Goal: Check status: Check status

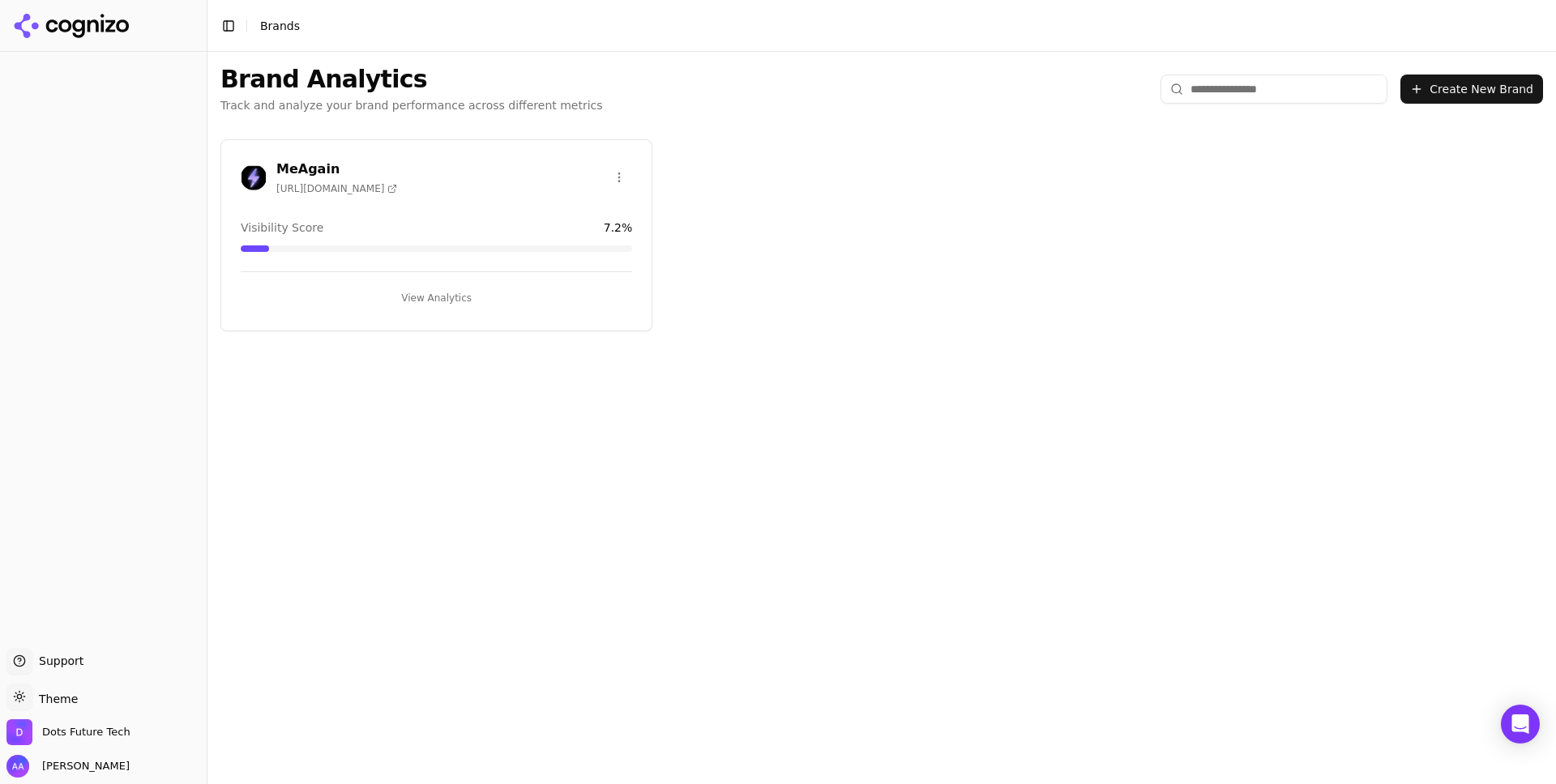
click at [326, 190] on span "[URL][DOMAIN_NAME]" at bounding box center [337, 188] width 121 height 13
click at [453, 303] on button "View Analytics" at bounding box center [436, 298] width 391 height 26
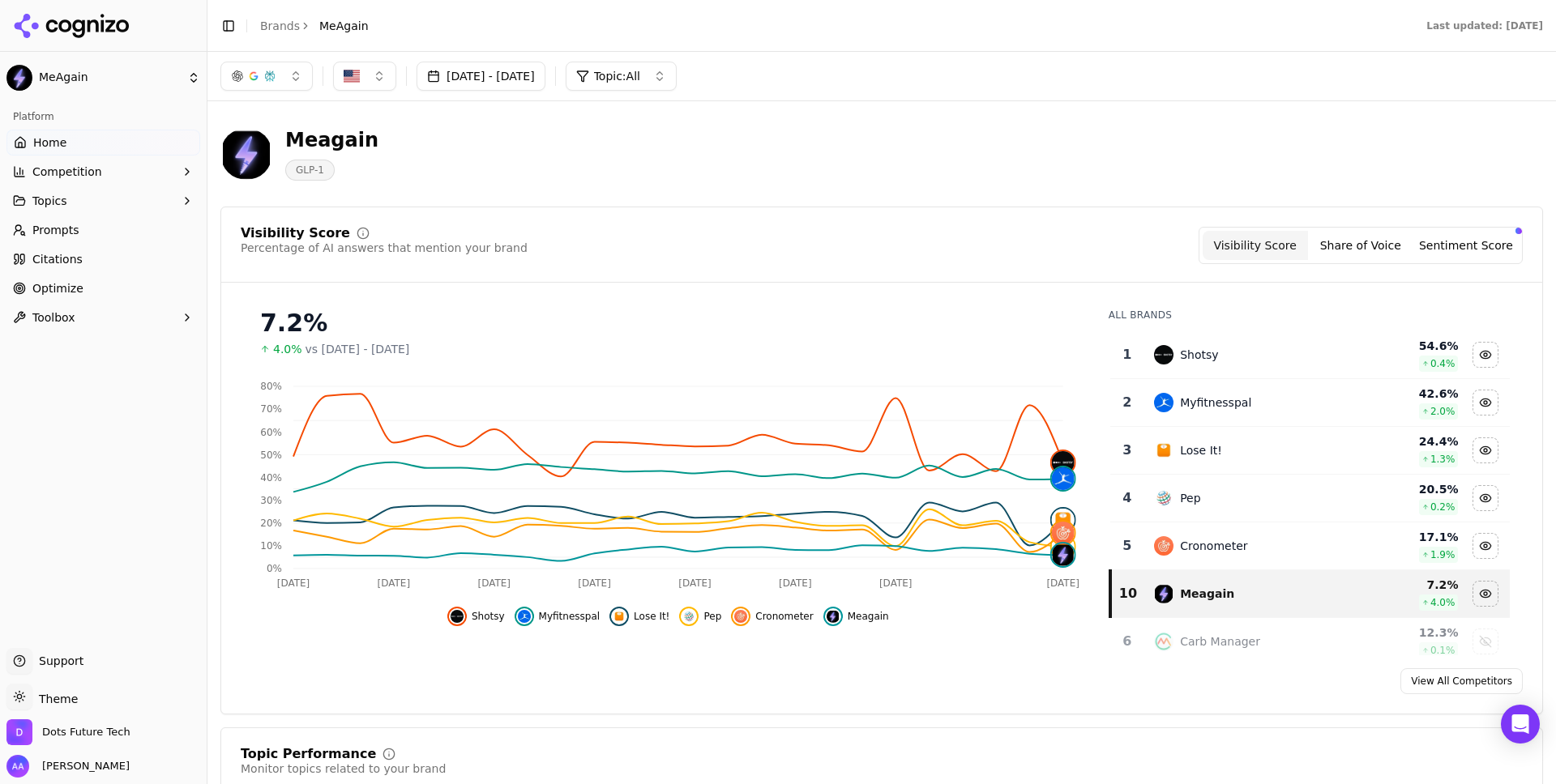
click at [490, 623] on span "Shotsy" at bounding box center [489, 616] width 33 height 13
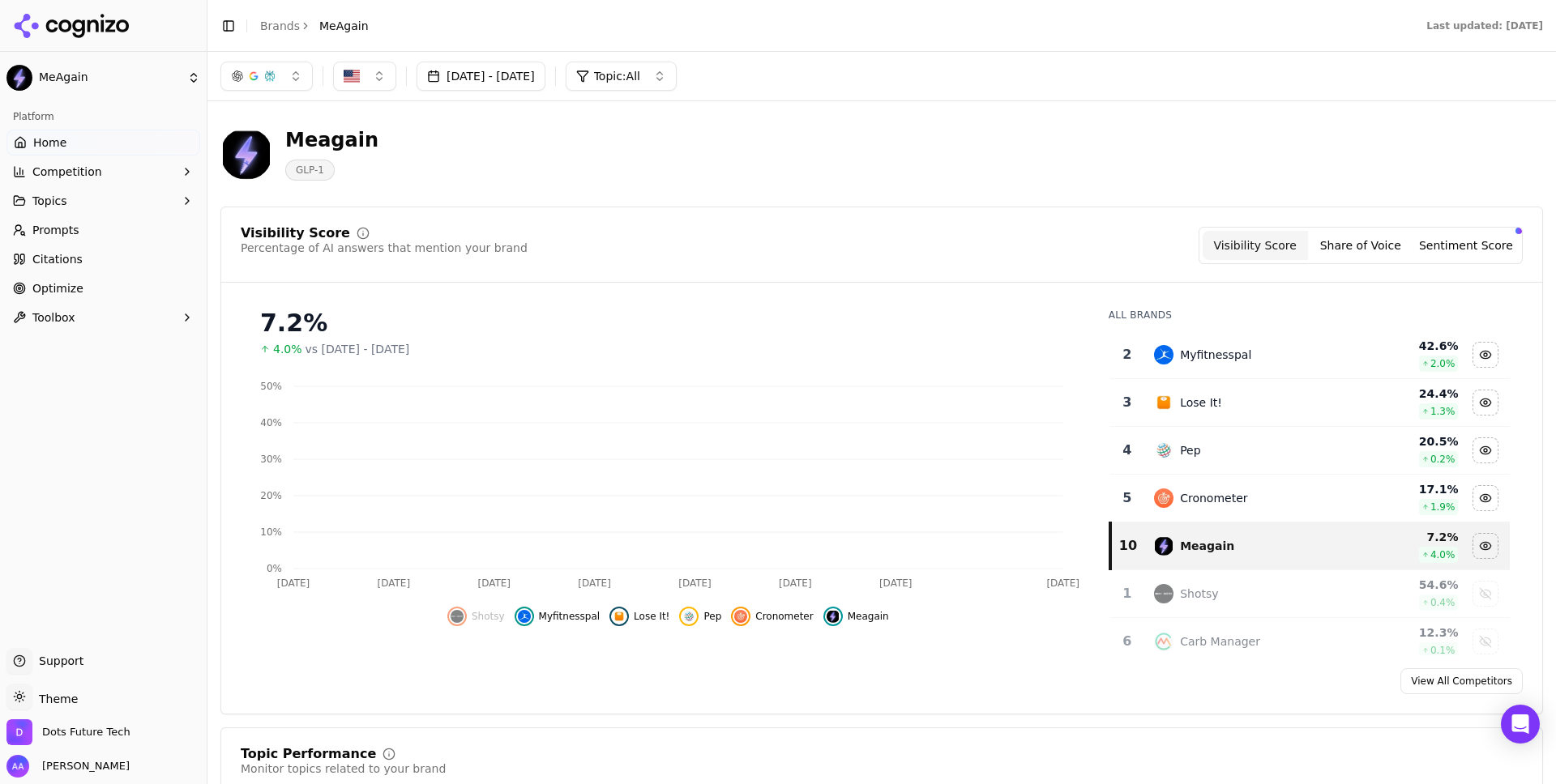
click at [546, 621] on span "Myfitnesspal" at bounding box center [569, 616] width 61 height 13
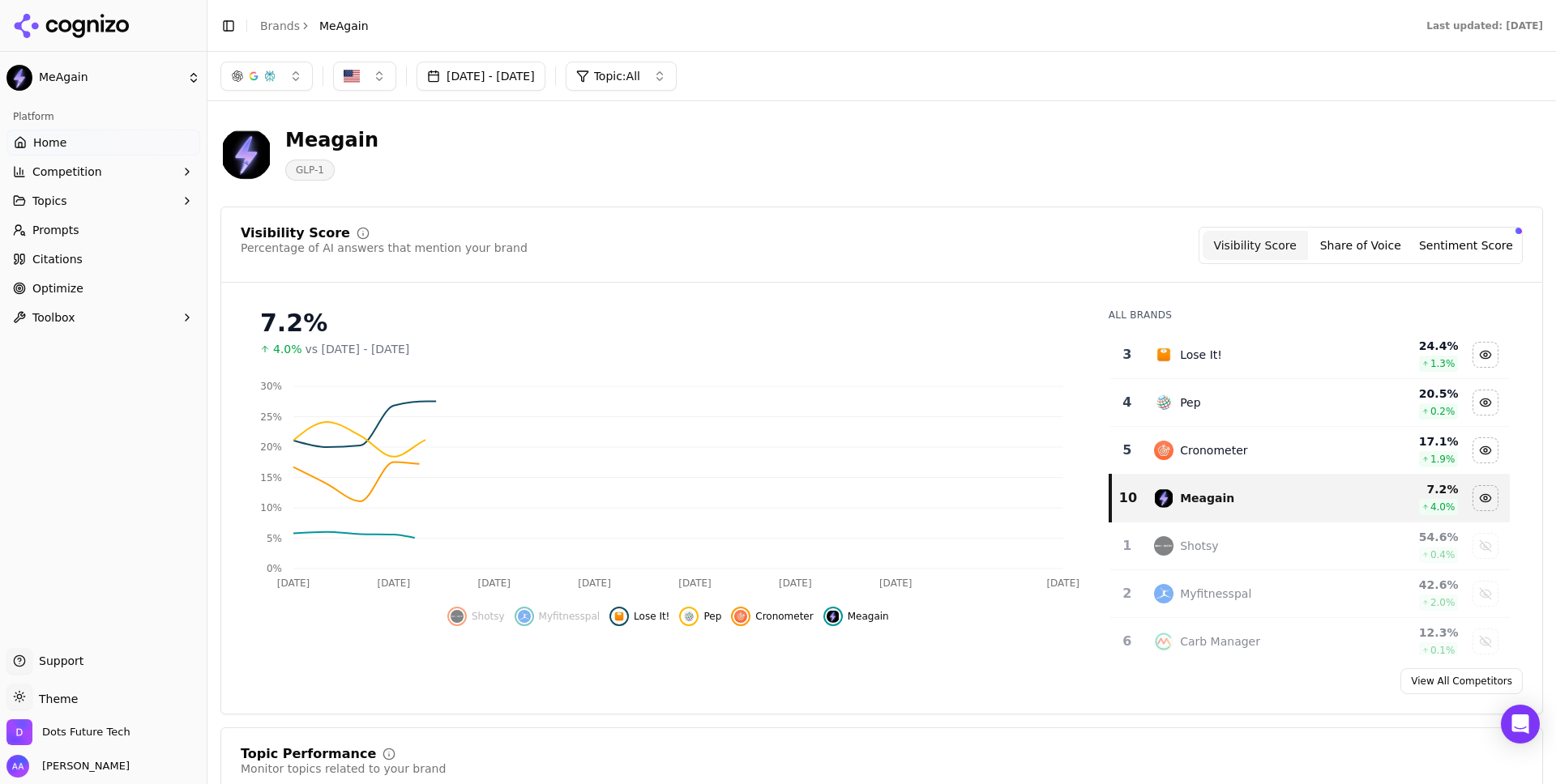
click at [640, 621] on span "Lose It!" at bounding box center [651, 616] width 36 height 13
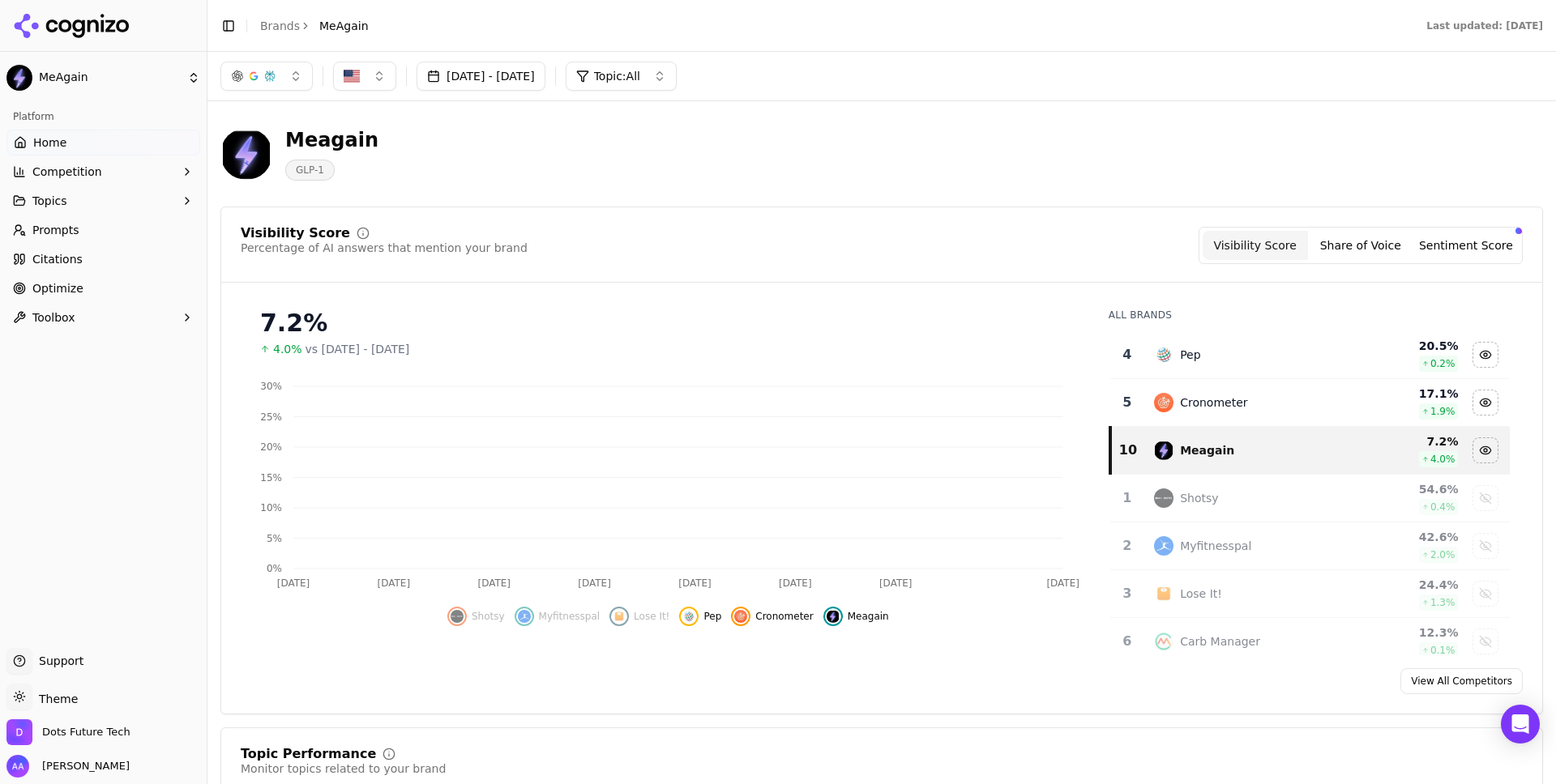
click at [708, 621] on span "Pep" at bounding box center [712, 616] width 18 height 13
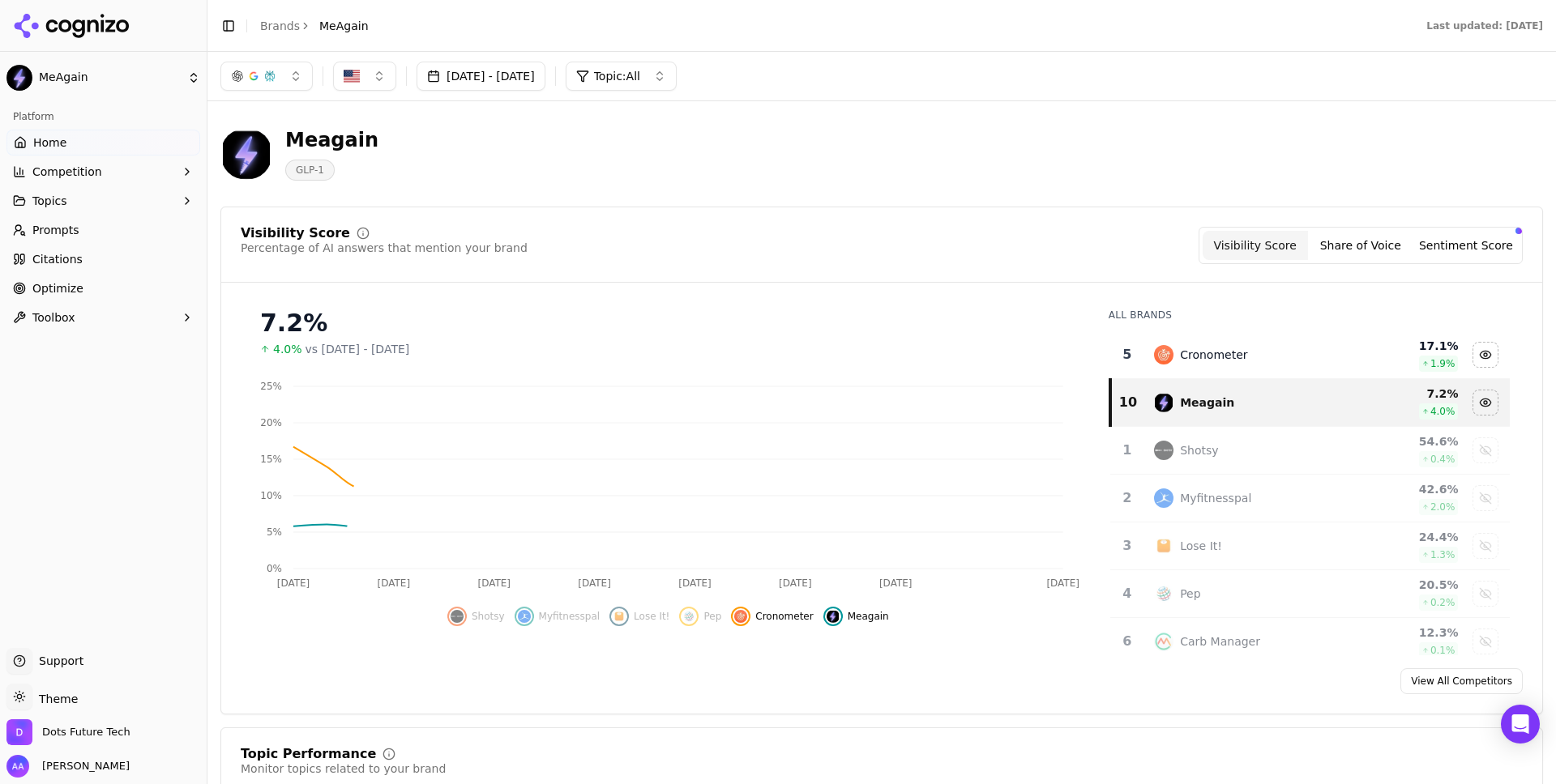
click at [772, 621] on span "Cronometer" at bounding box center [783, 616] width 57 height 13
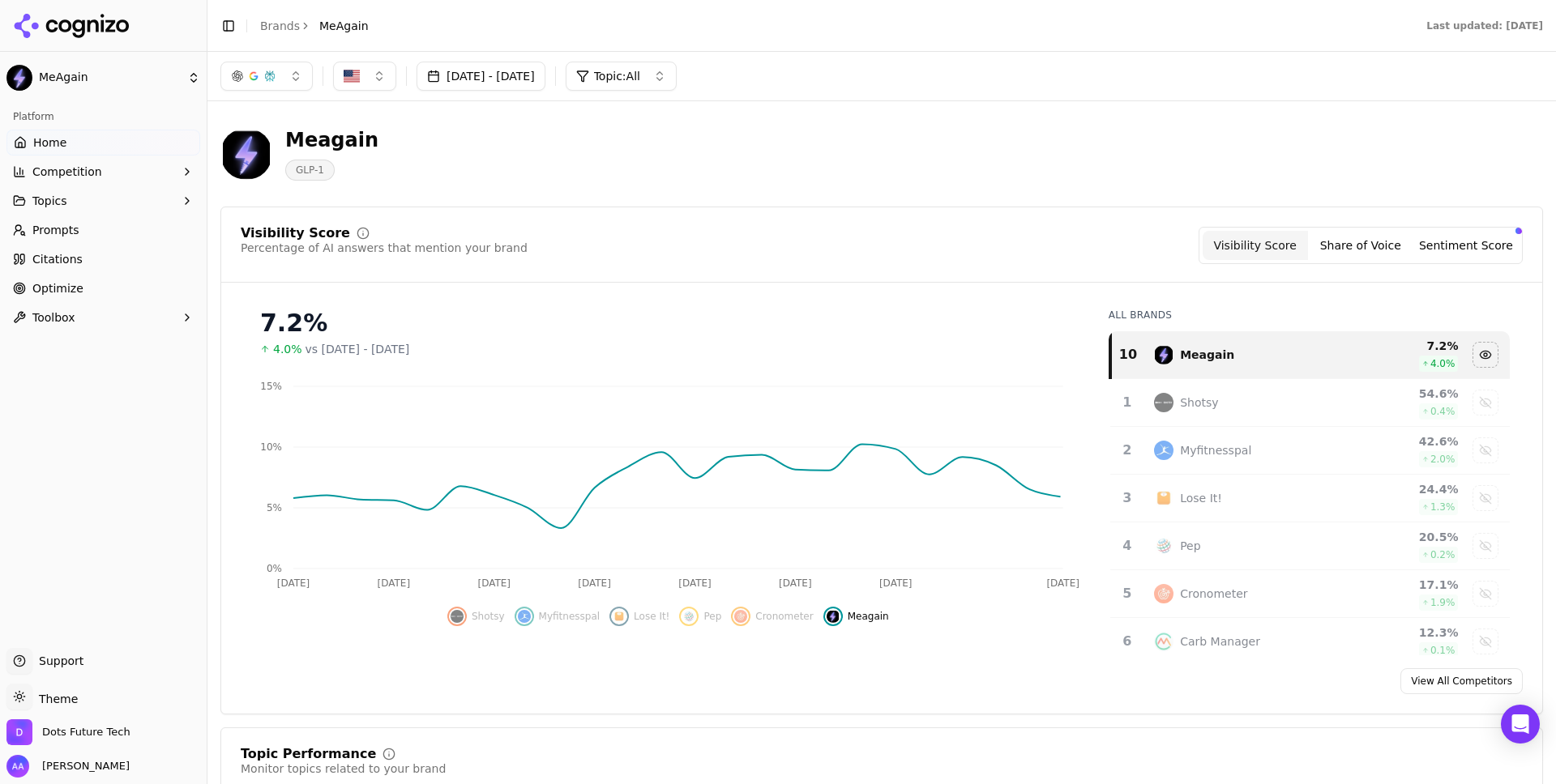
click at [515, 74] on button "[DATE] - [DATE]" at bounding box center [481, 76] width 128 height 29
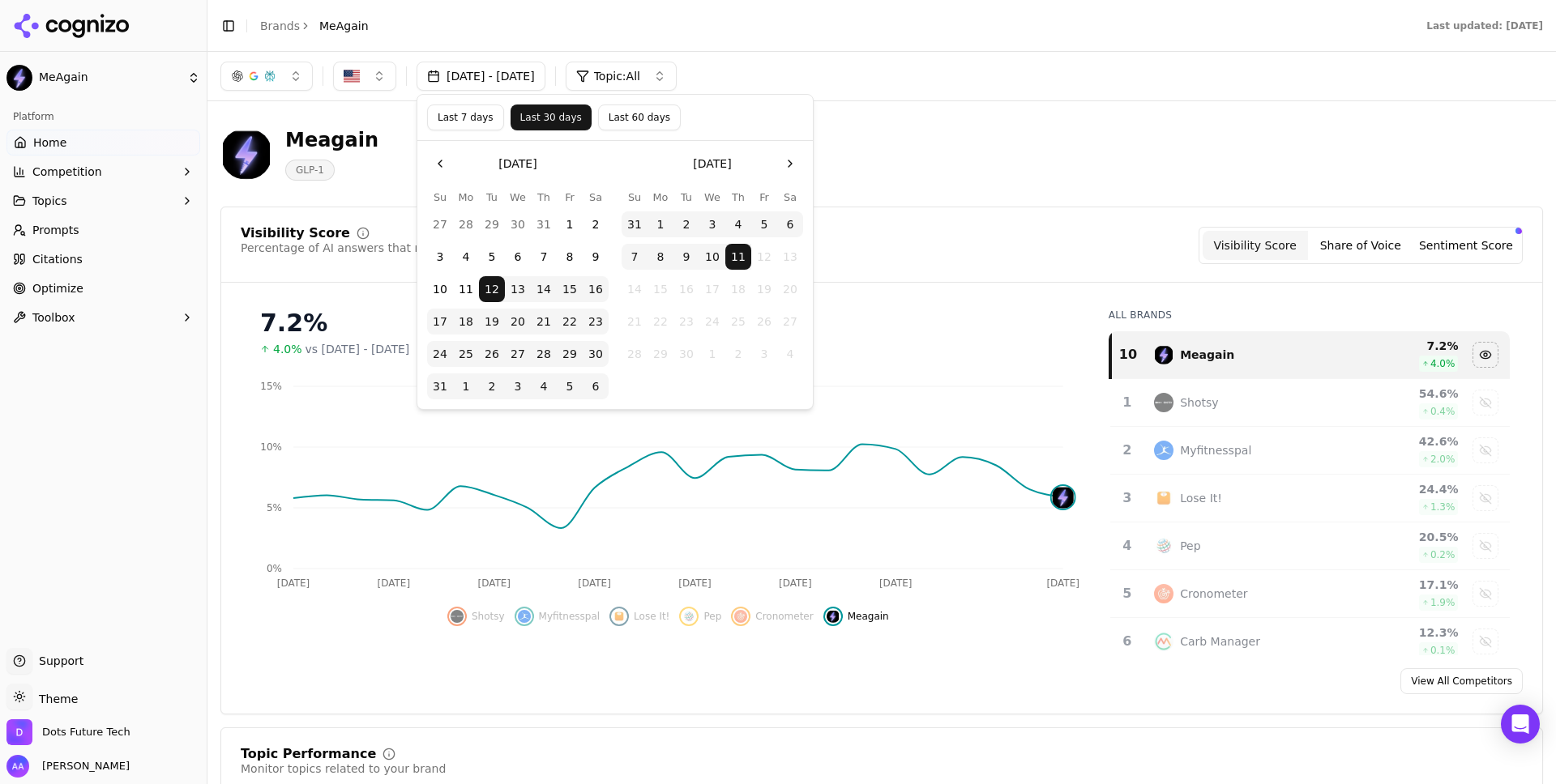
click at [643, 125] on button "Last 60 days" at bounding box center [638, 117] width 83 height 26
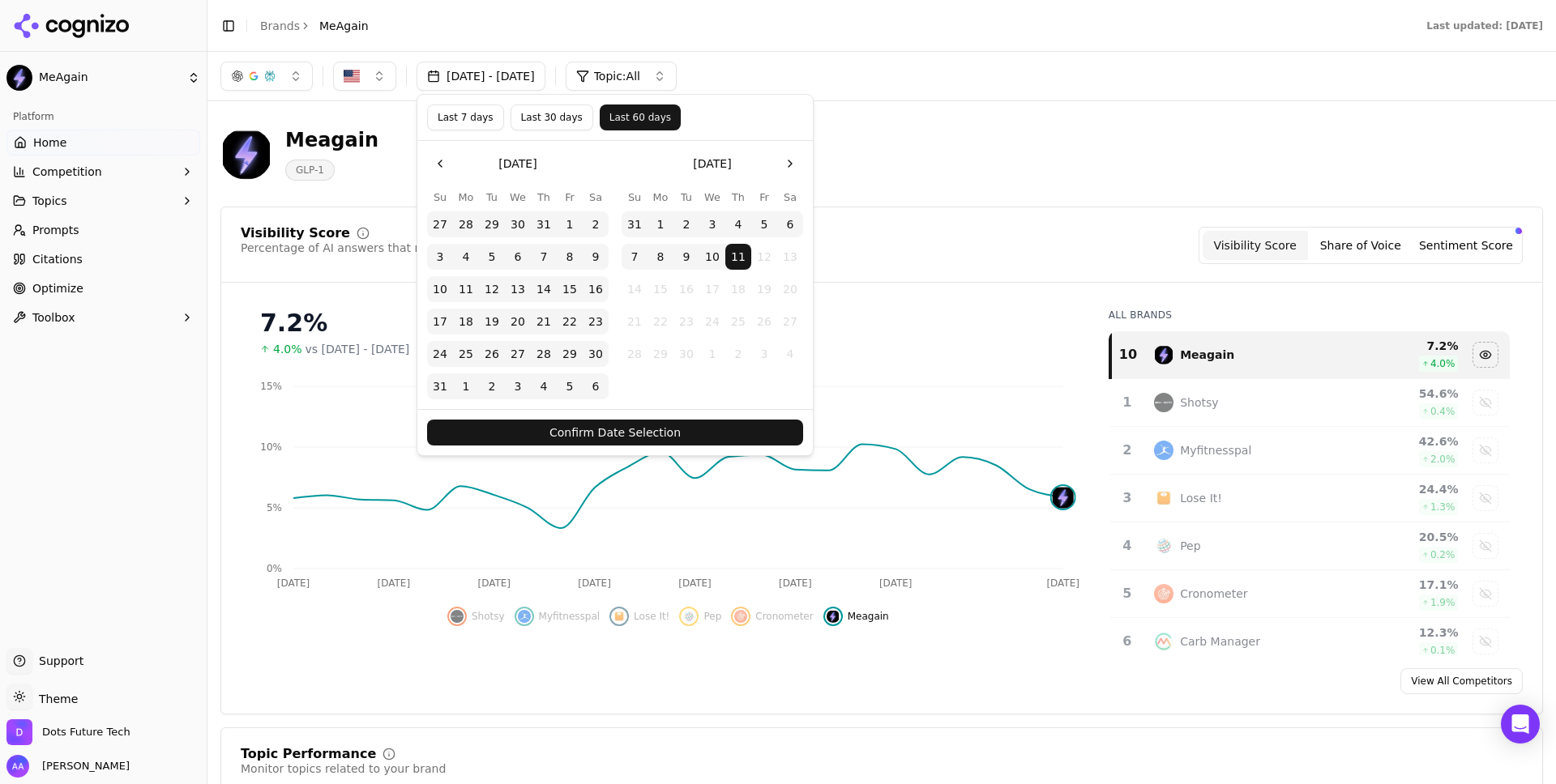
click at [695, 421] on button "Confirm Date Selection" at bounding box center [615, 432] width 376 height 26
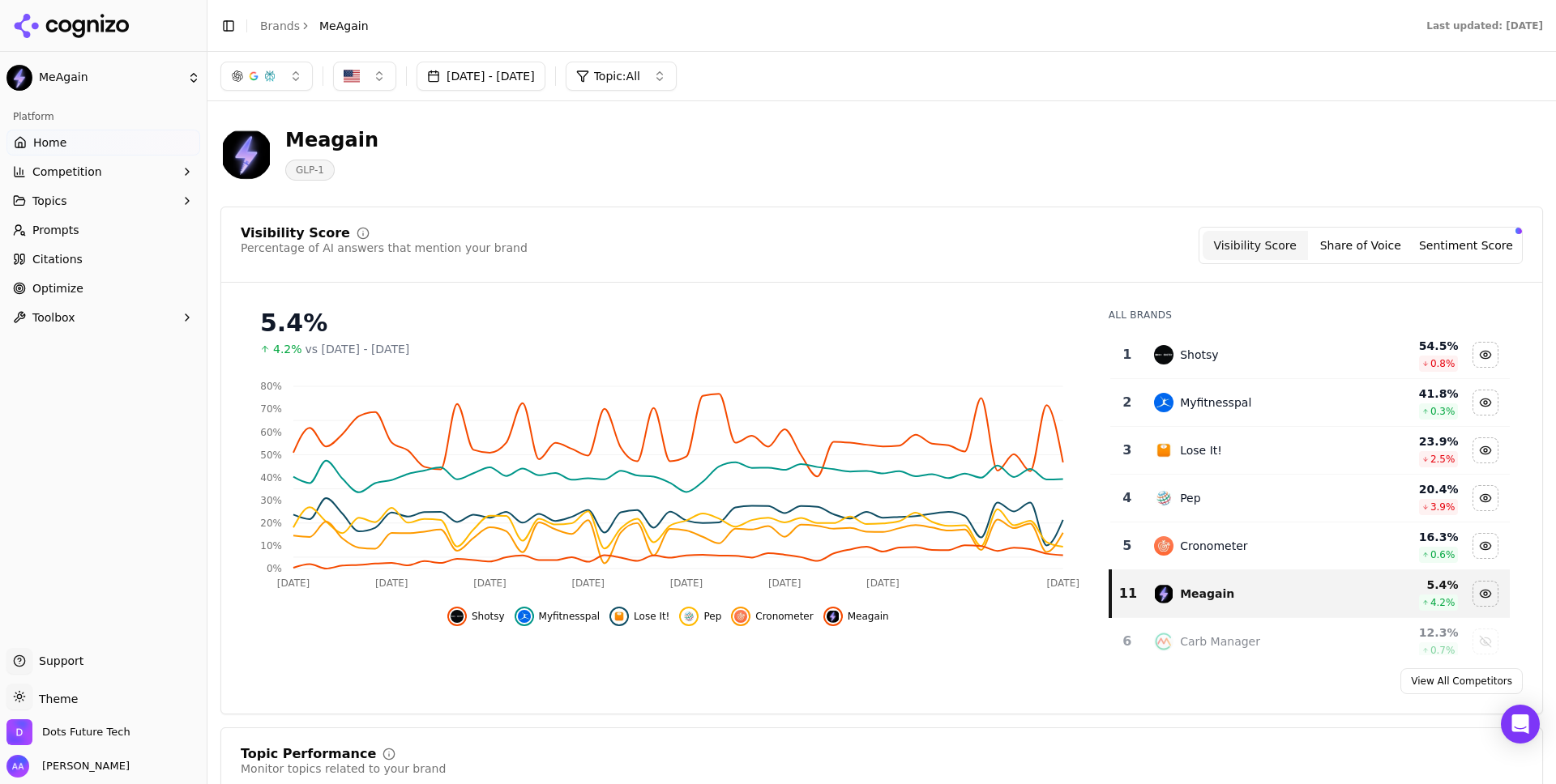
click at [770, 619] on span "Cronometer" at bounding box center [783, 616] width 57 height 13
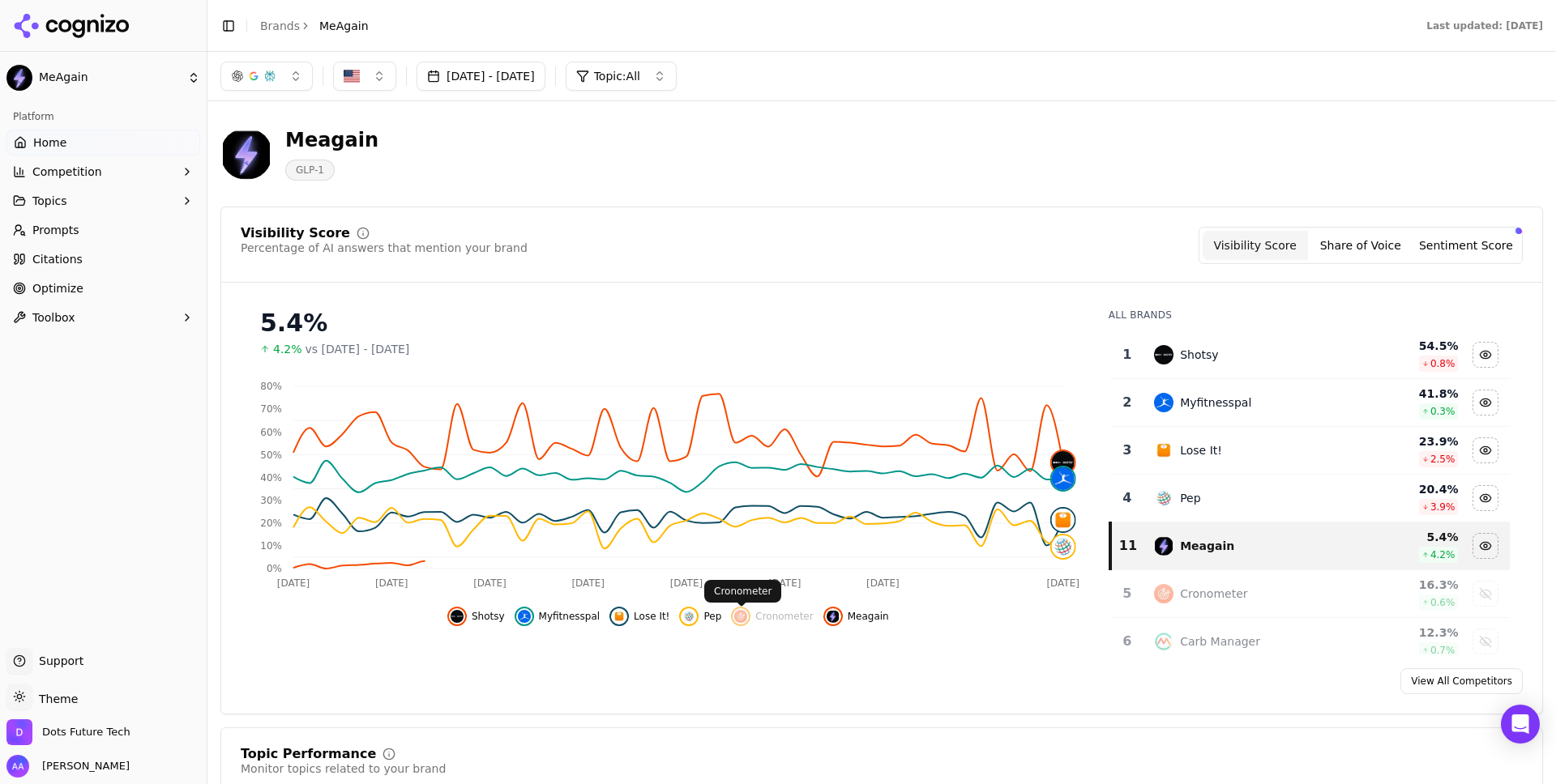
click at [695, 613] on img "Hide pep data" at bounding box center [688, 616] width 13 height 13
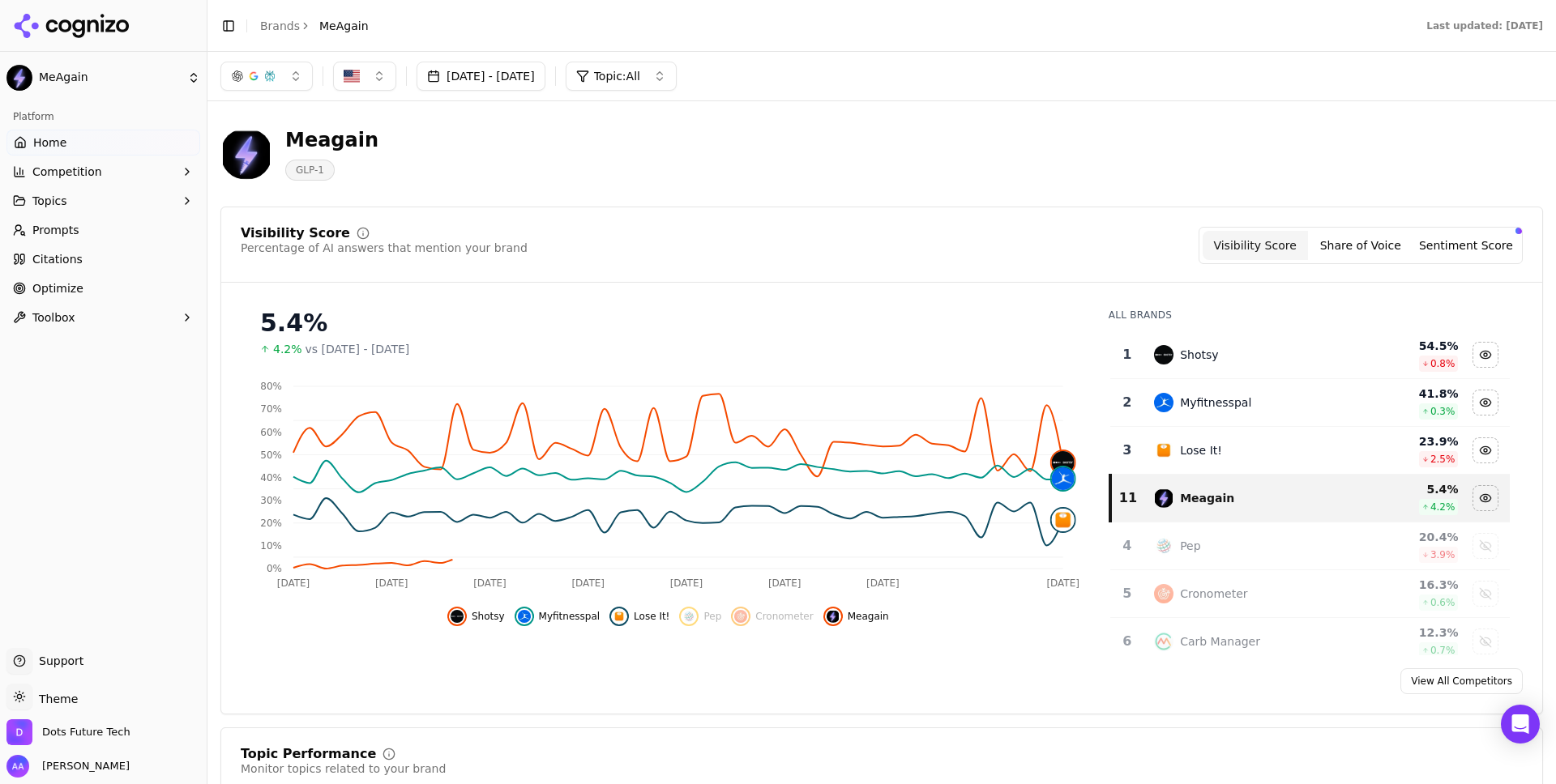
click at [646, 615] on span "Lose It!" at bounding box center [651, 616] width 36 height 13
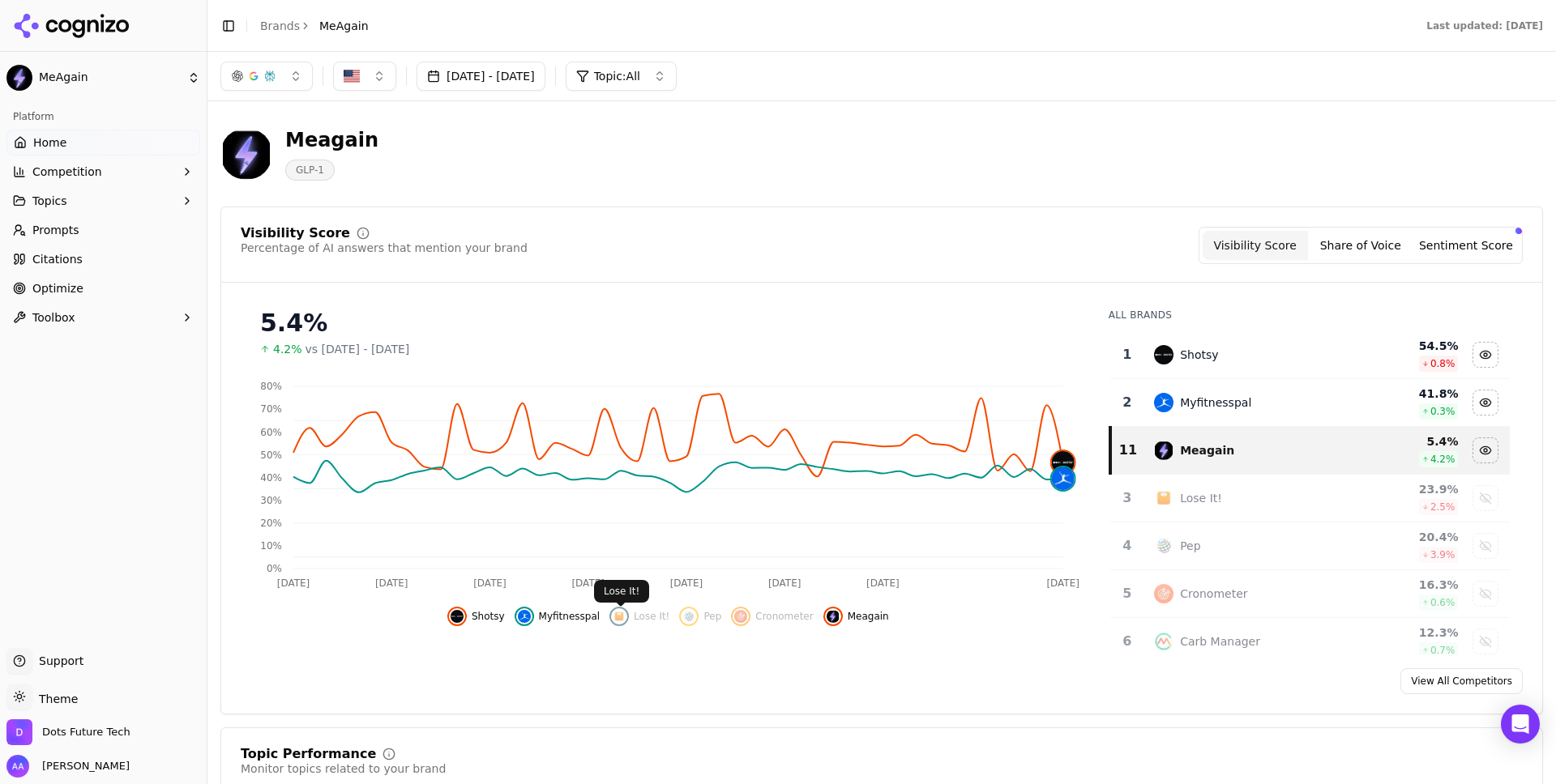
click at [549, 620] on span "Myfitnesspal" at bounding box center [569, 616] width 61 height 13
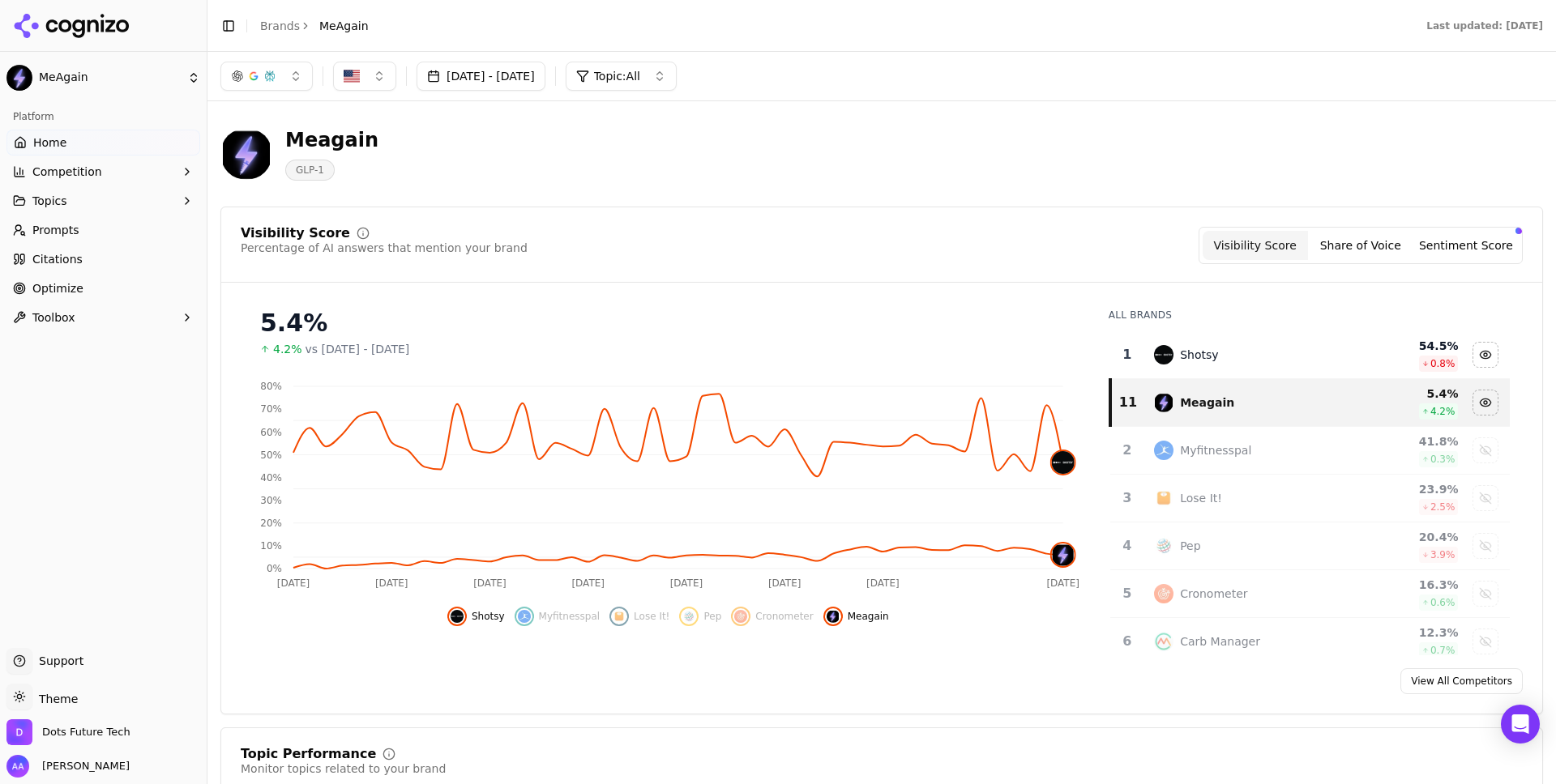
click at [972, 132] on div "Meagain GLP-1" at bounding box center [881, 154] width 1322 height 80
click at [534, 76] on button "[DATE] - [DATE]" at bounding box center [481, 76] width 128 height 29
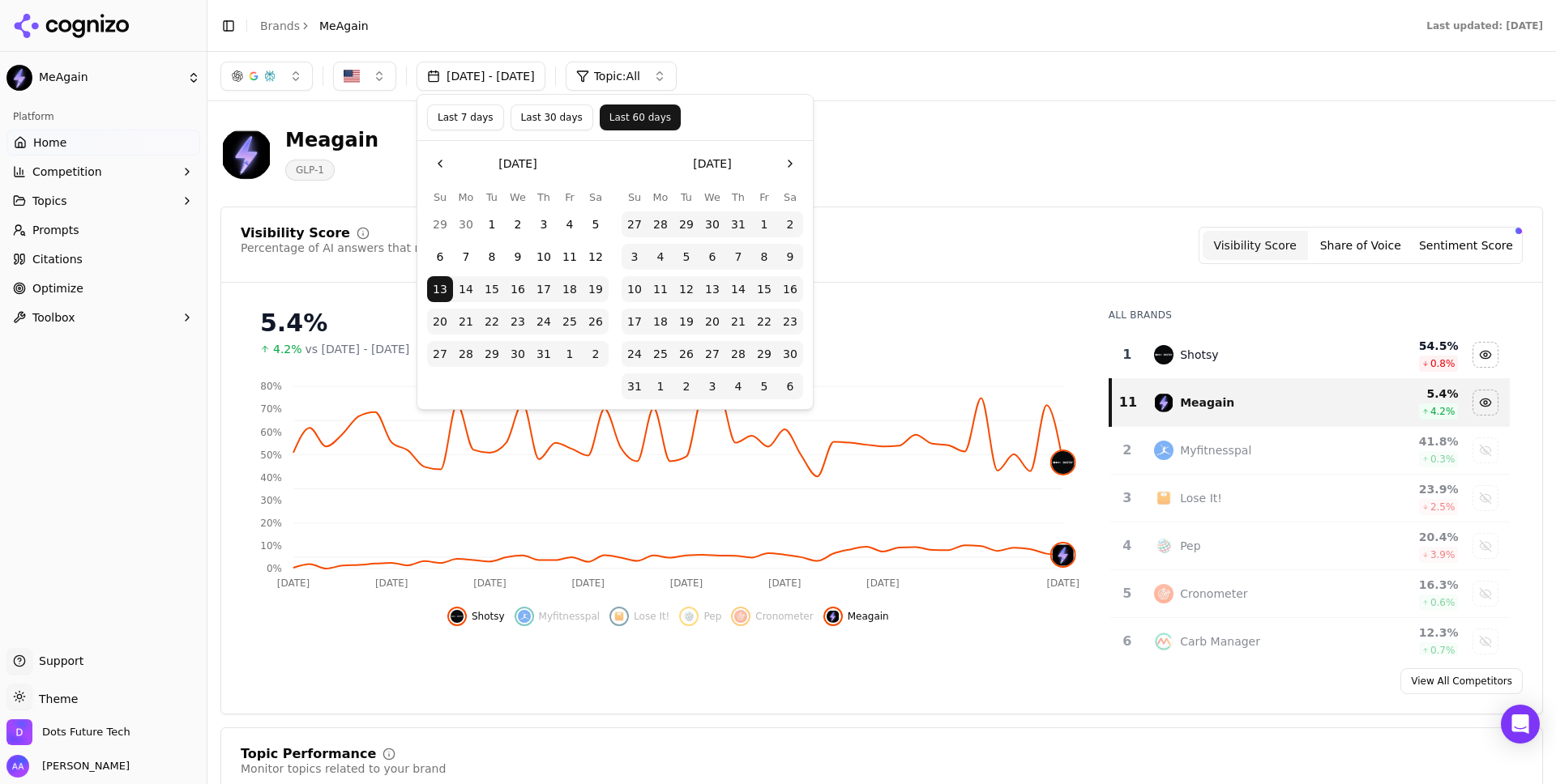
click at [872, 131] on div "Meagain GLP-1" at bounding box center [583, 154] width 726 height 53
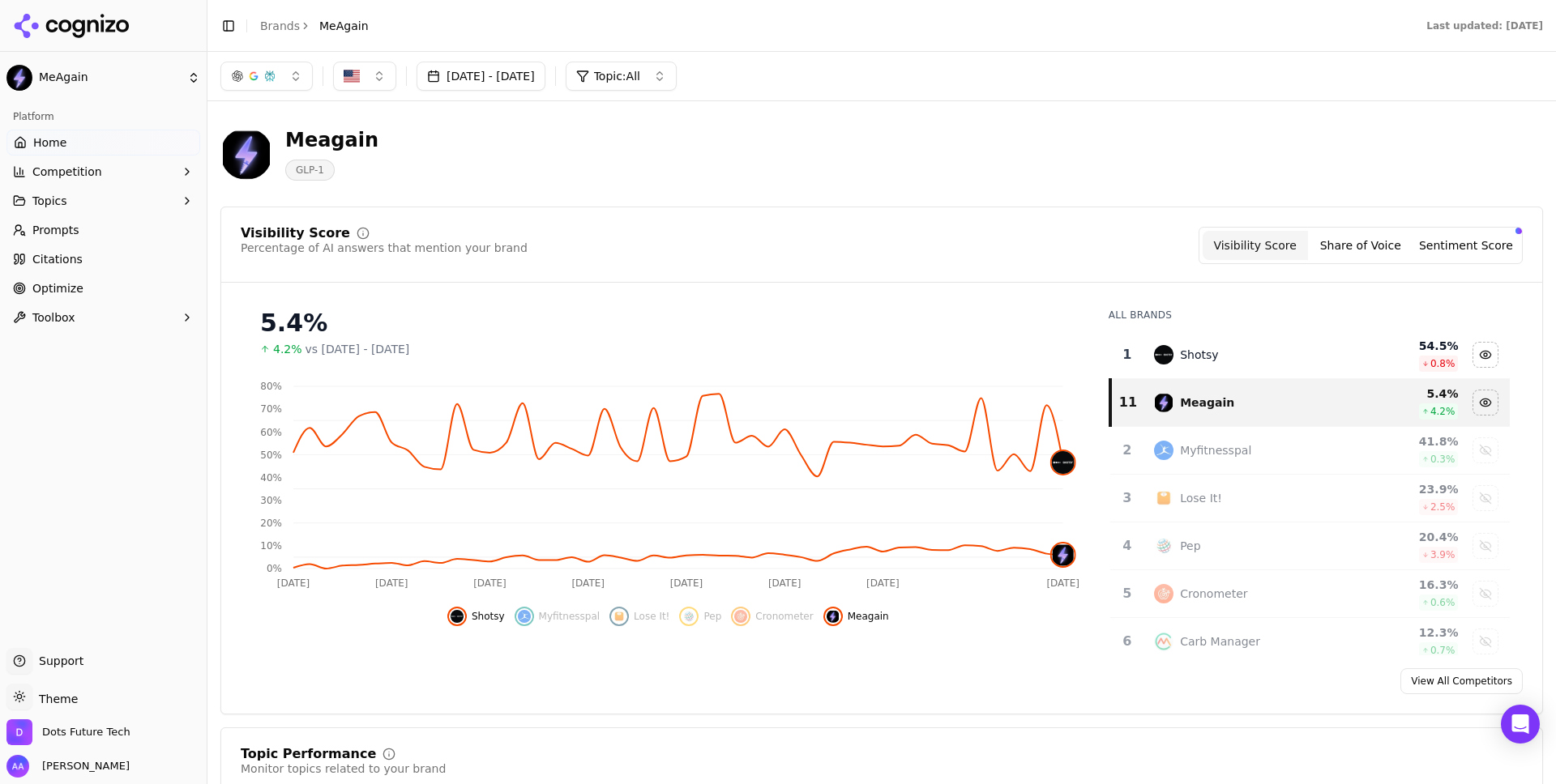
scroll to position [46, 0]
